Goal: Information Seeking & Learning: Learn about a topic

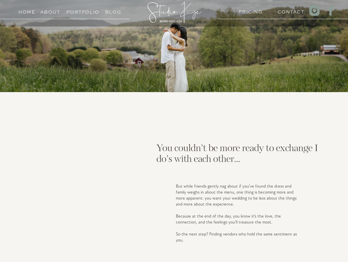
scroll to position [801, 0]
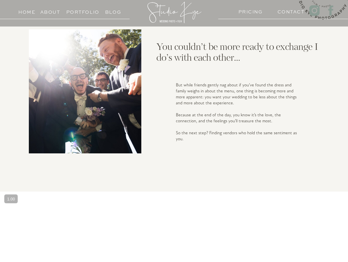
click at [249, 13] on h3 "PRICING" at bounding box center [249, 10] width 22 height 5
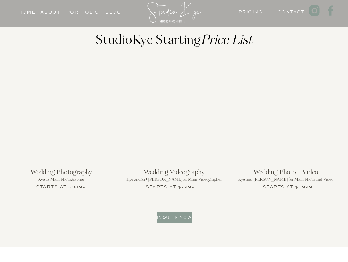
scroll to position [599, 0]
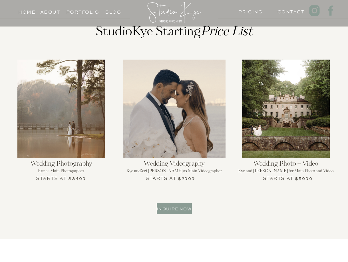
click at [90, 145] on div at bounding box center [61, 109] width 88 height 98
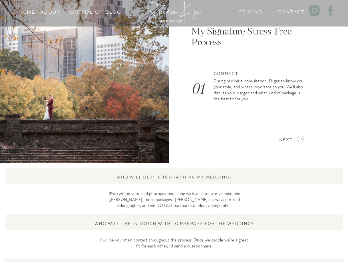
scroll to position [850, 0]
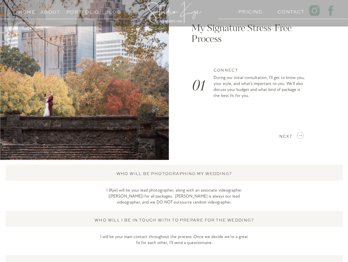
click at [305, 140] on div "Home About PRICING Contact Portfolio Blog An intimate experience for weddings o…" at bounding box center [174, 33] width 348 height 1766
click at [301, 135] on icon at bounding box center [300, 136] width 3 height 2
click at [299, 135] on icon at bounding box center [300, 135] width 8 height 9
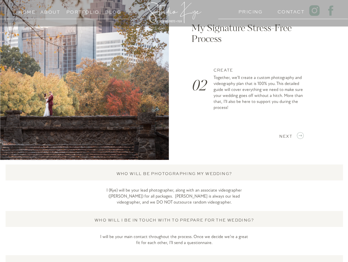
click at [299, 135] on icon at bounding box center [300, 135] width 8 height 9
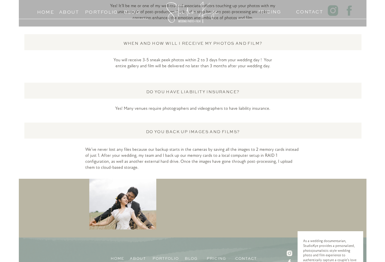
scroll to position [1504, 0]
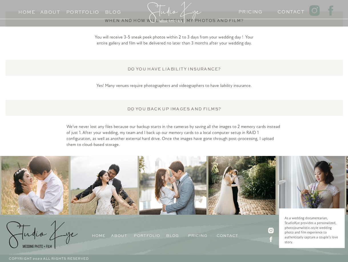
click at [116, 195] on div at bounding box center [104, 186] width 67 height 60
click at [270, 232] on icon at bounding box center [270, 231] width 5 height 6
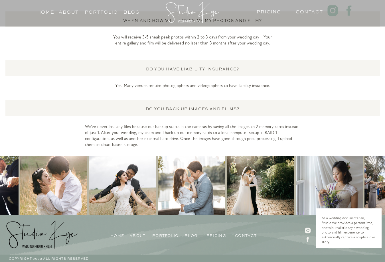
drag, startPoint x: 70, startPoint y: 87, endPoint x: 73, endPoint y: 83, distance: 5.4
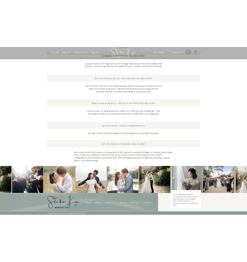
scroll to position [1009, 0]
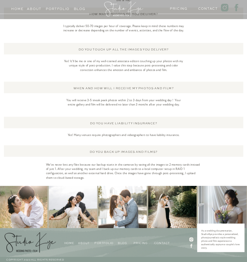
click at [73, 84] on div at bounding box center [123, 87] width 239 height 11
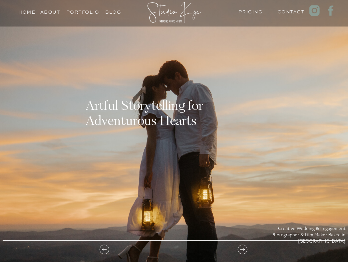
click at [252, 13] on h3 "PRICING" at bounding box center [249, 10] width 22 height 5
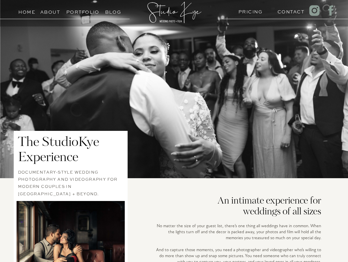
click at [114, 13] on h3 "Blog" at bounding box center [113, 10] width 26 height 5
click at [86, 10] on h3 "Portfolio" at bounding box center [79, 10] width 26 height 5
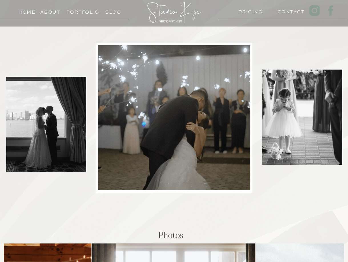
click at [49, 12] on h3 "About" at bounding box center [50, 10] width 20 height 5
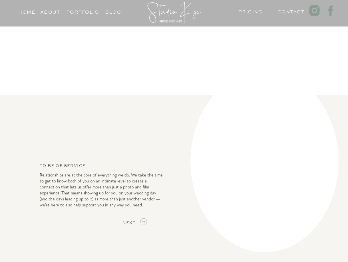
scroll to position [727, 0]
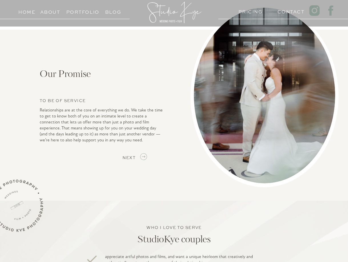
click at [134, 157] on h3 "NEXT" at bounding box center [128, 156] width 13 height 5
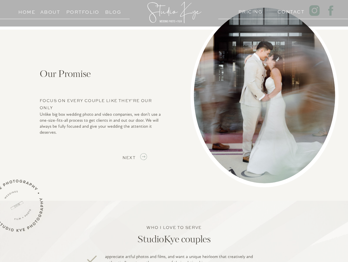
click at [134, 157] on h3 "NEXT" at bounding box center [128, 156] width 13 height 5
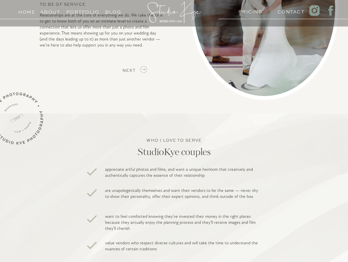
scroll to position [959, 0]
